Goal: Information Seeking & Learning: Learn about a topic

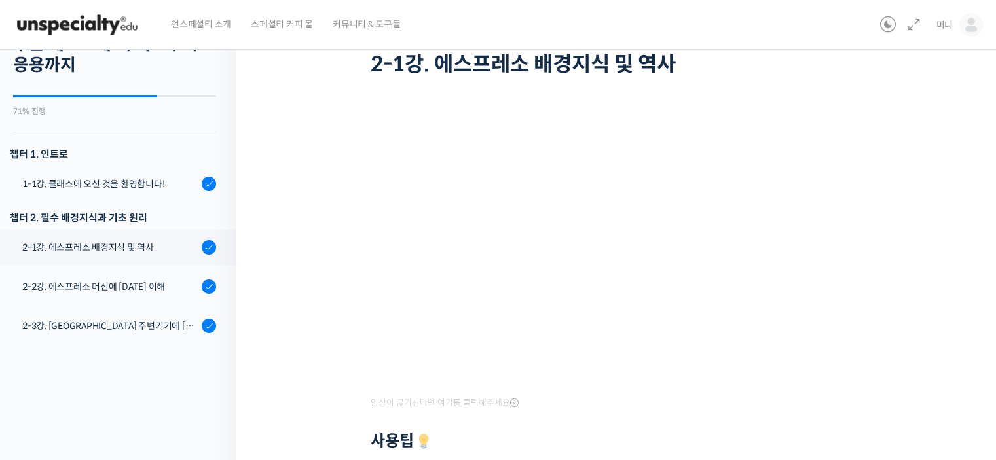
scroll to position [230, 0]
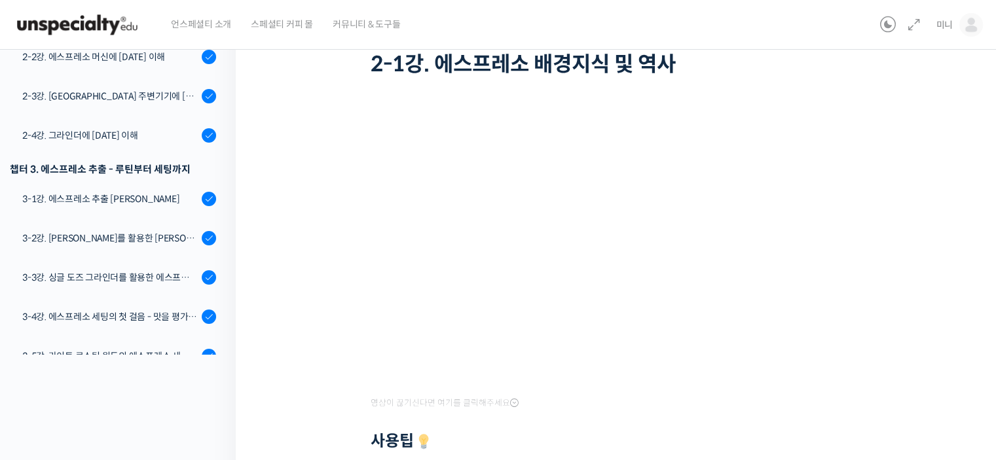
click at [652, 58] on h1 "2-1강. 에스프레소 배경지식 및 역사" at bounding box center [620, 64] width 498 height 25
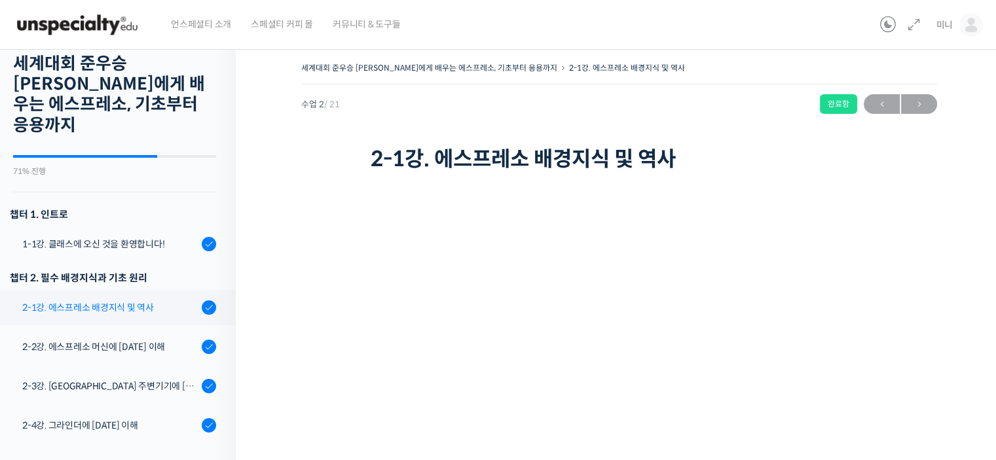
scroll to position [65, 0]
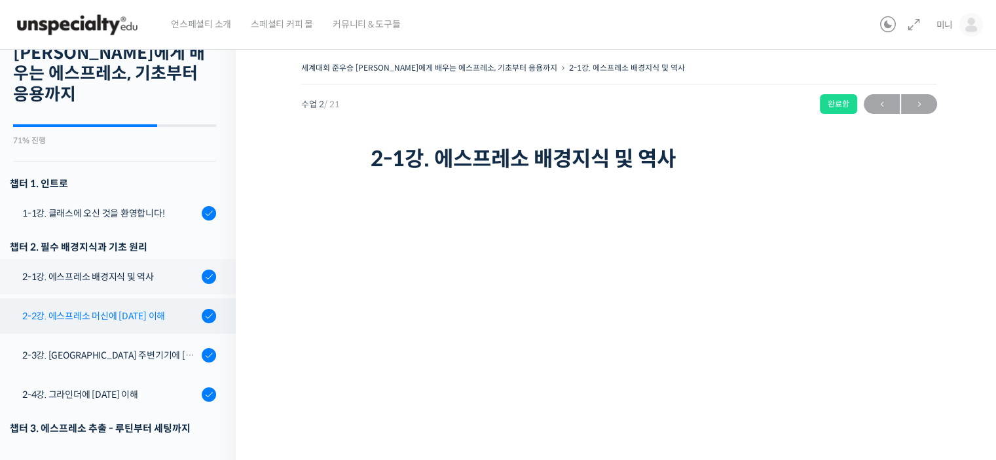
click at [45, 309] on div "2-2강. 에스프레소 머신에 [DATE] 이해" at bounding box center [109, 316] width 175 height 14
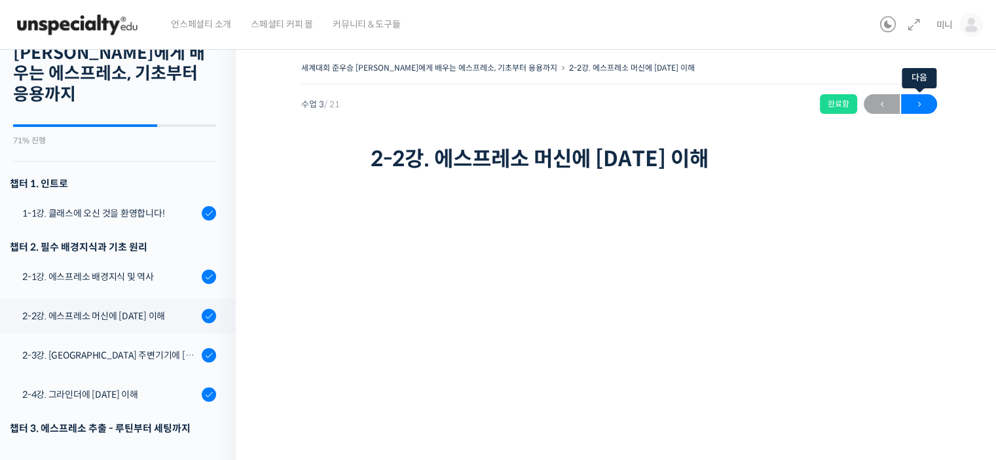
click at [921, 104] on span "→" at bounding box center [919, 105] width 36 height 18
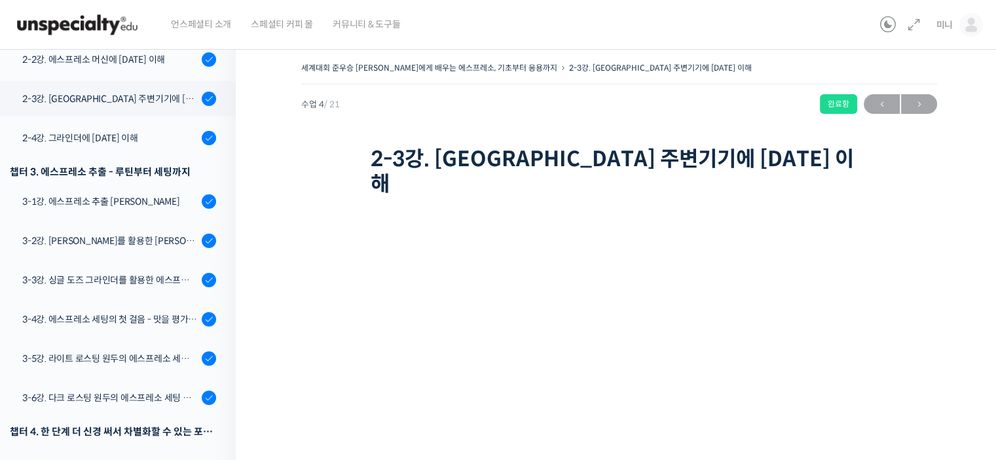
scroll to position [333, 0]
